Goal: Transaction & Acquisition: Purchase product/service

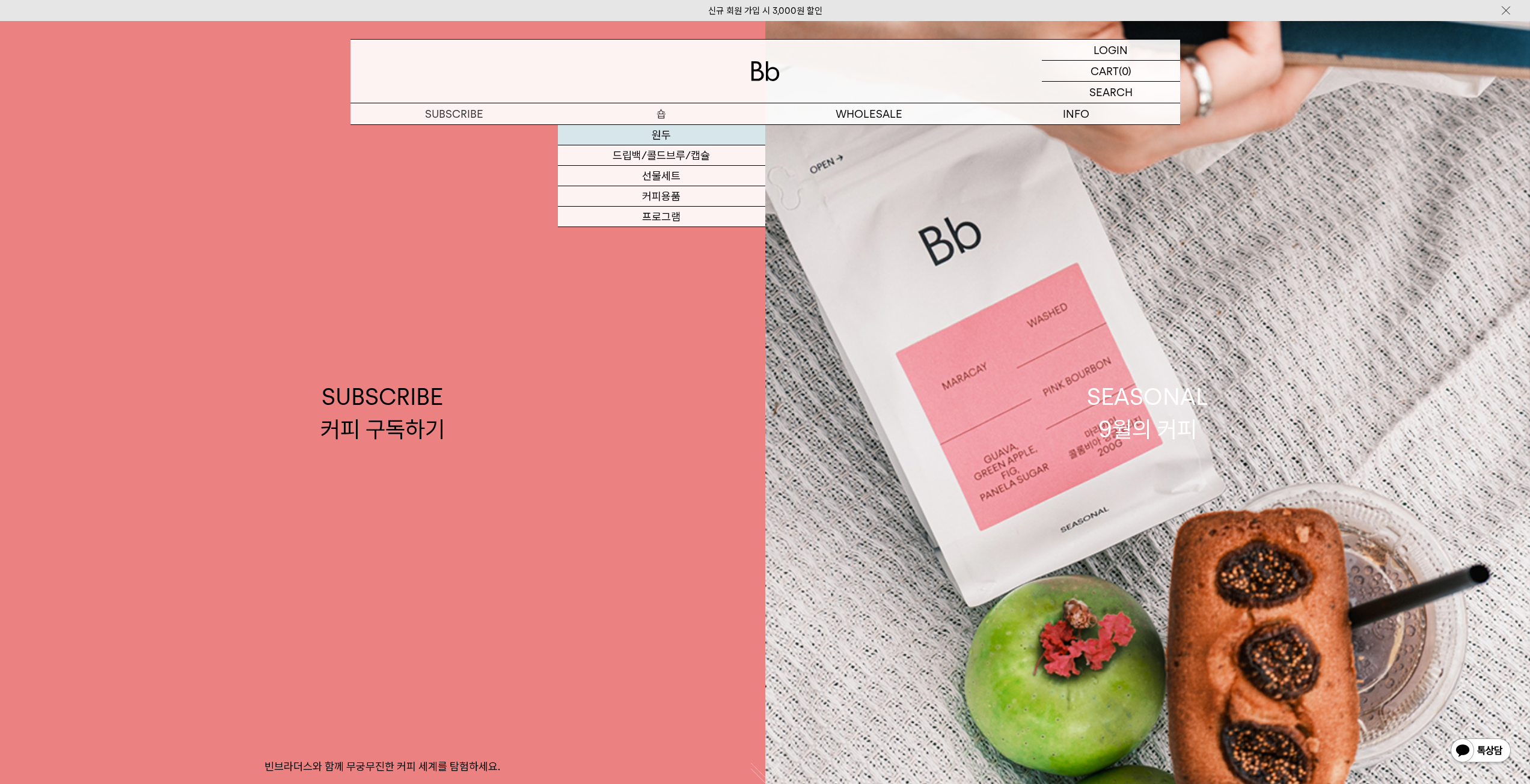
click at [667, 137] on link "원두" at bounding box center [662, 135] width 208 height 20
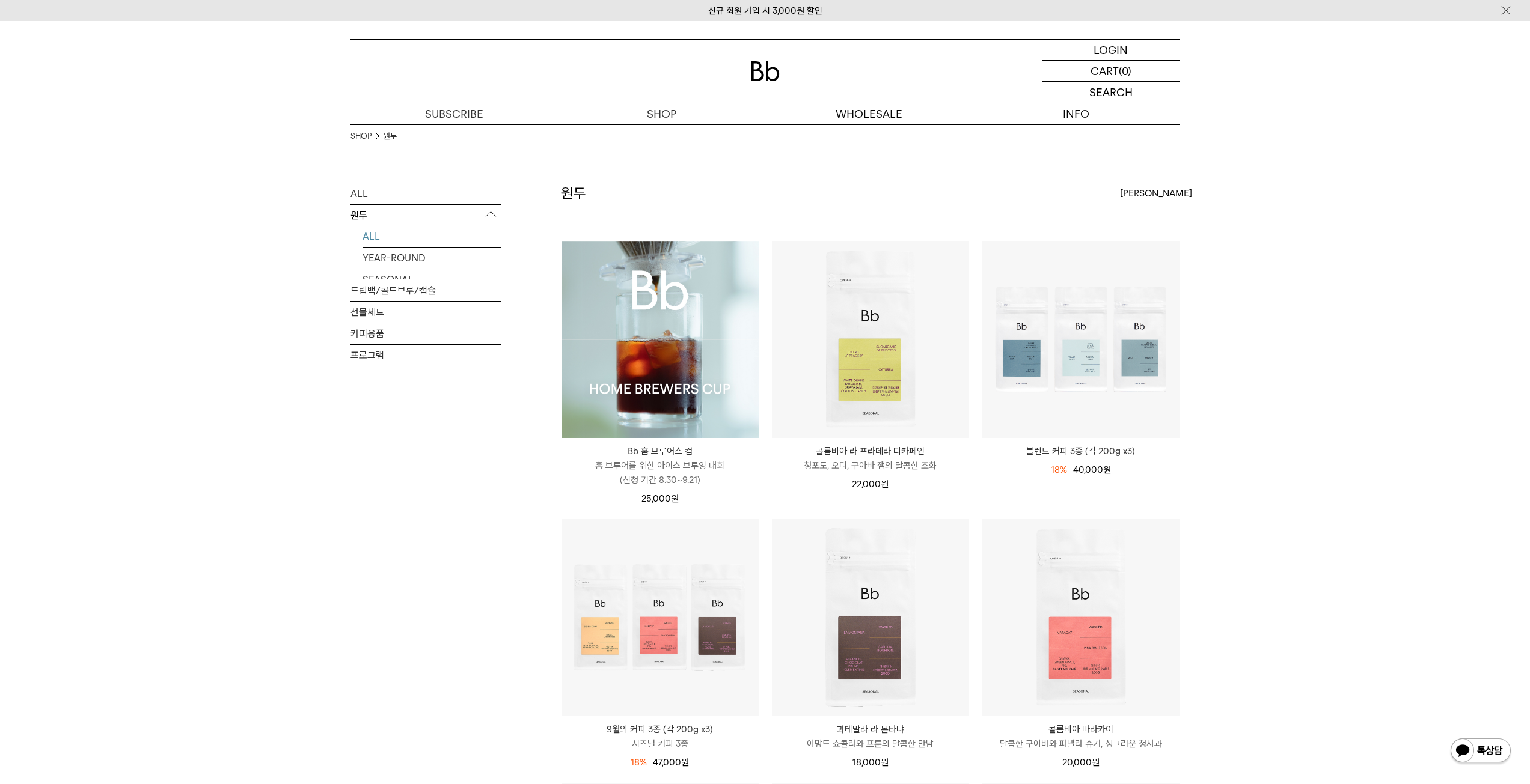
click at [622, 333] on img at bounding box center [660, 339] width 197 height 197
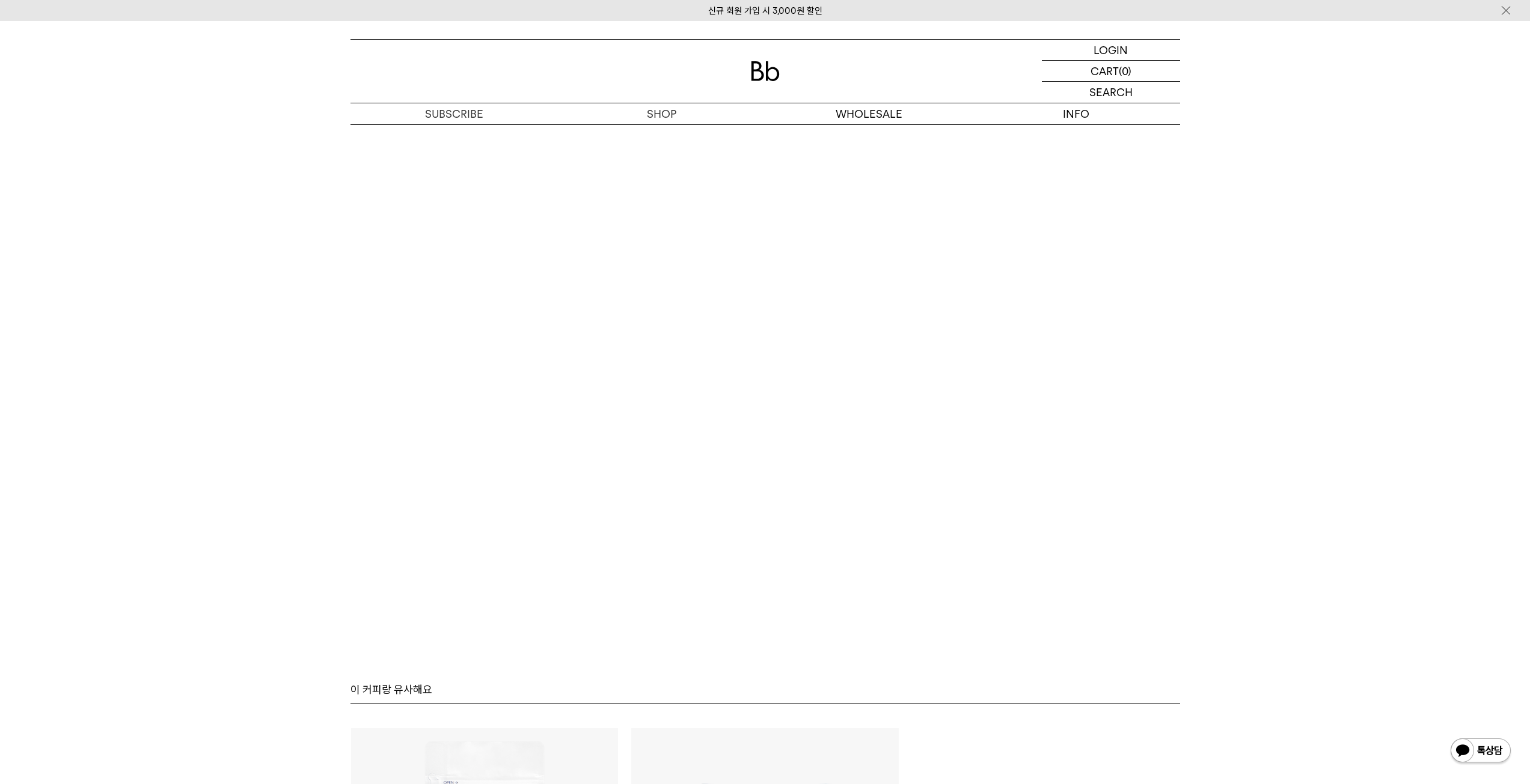
scroll to position [6114, 0]
